Goal: Task Accomplishment & Management: Manage account settings

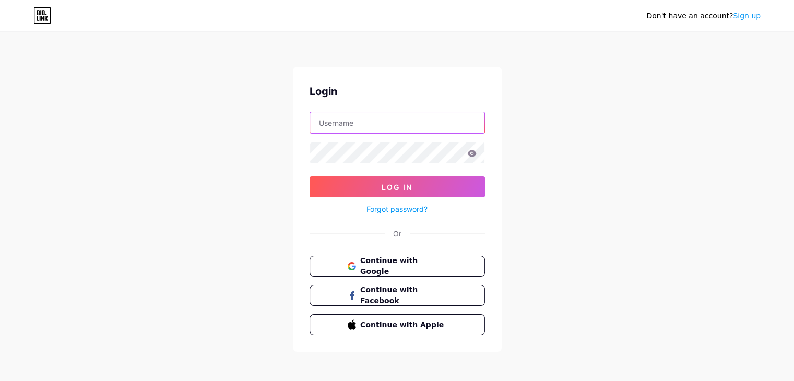
type input "[EMAIL_ADDRESS][DOMAIN_NAME]"
click at [327, 175] on form "[EMAIL_ADDRESS][DOMAIN_NAME] Log In Forgot password?" at bounding box center [397, 164] width 175 height 104
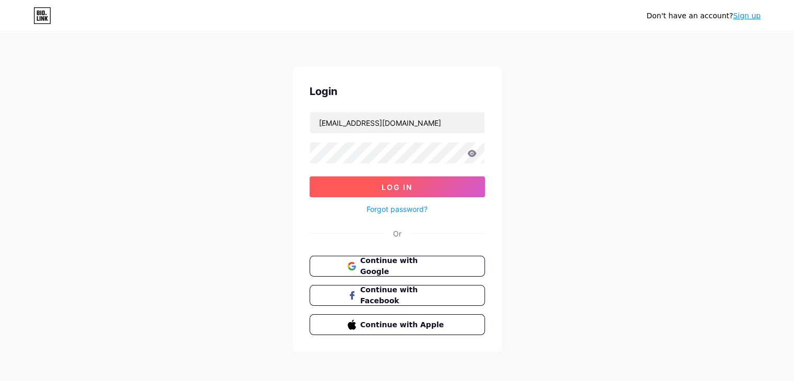
click at [329, 182] on button "Log In" at bounding box center [397, 186] width 175 height 21
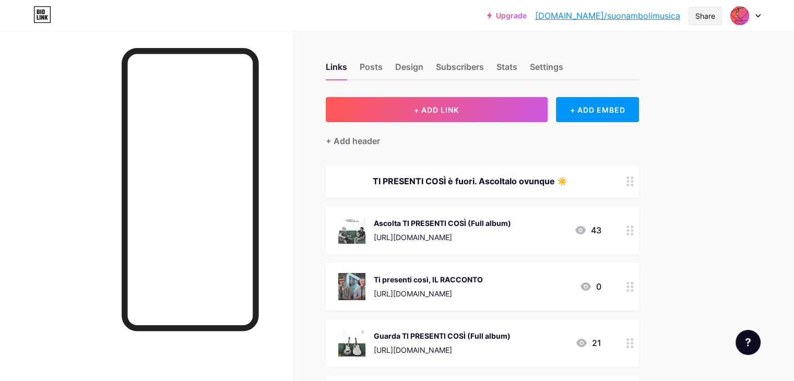
click at [708, 19] on div "Share" at bounding box center [705, 15] width 20 height 11
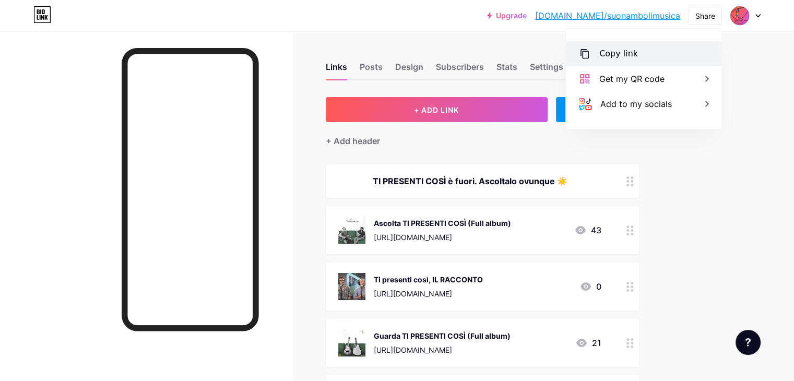
click at [655, 57] on div "Copy link" at bounding box center [644, 53] width 156 height 25
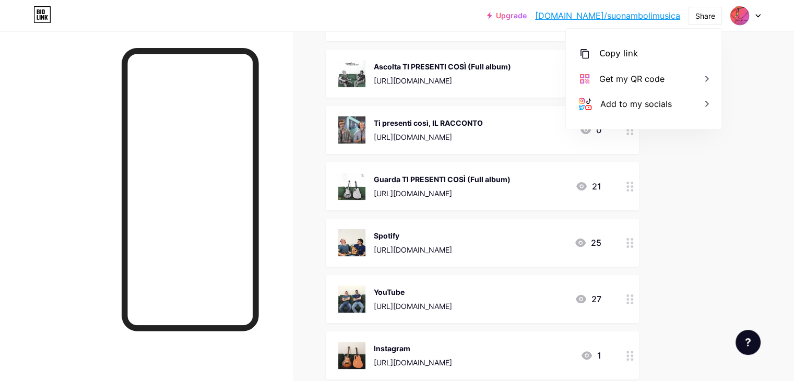
scroll to position [209, 0]
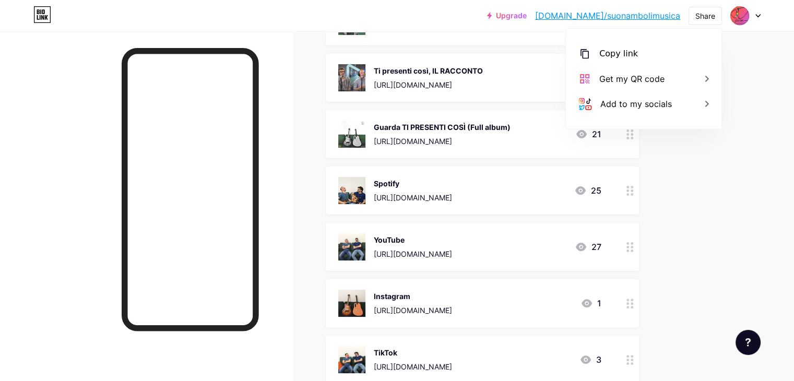
click at [452, 298] on div "Instagram" at bounding box center [413, 296] width 78 height 11
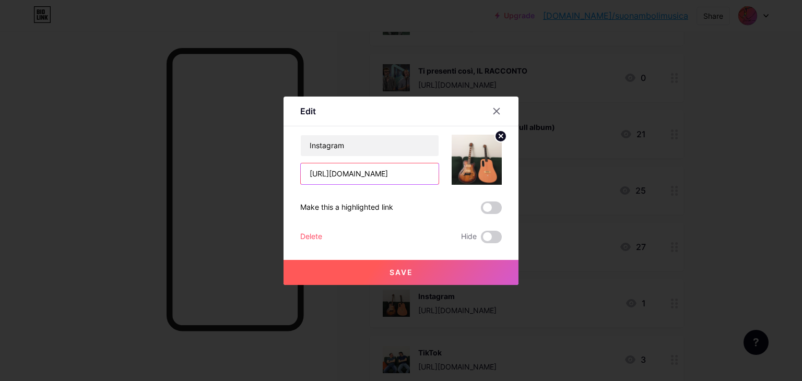
drag, startPoint x: 369, startPoint y: 176, endPoint x: 397, endPoint y: 175, distance: 28.2
click at [397, 175] on input "[URL][DOMAIN_NAME]" at bounding box center [370, 173] width 138 height 21
click at [391, 172] on input "[URL][DOMAIN_NAME]" at bounding box center [370, 173] width 138 height 21
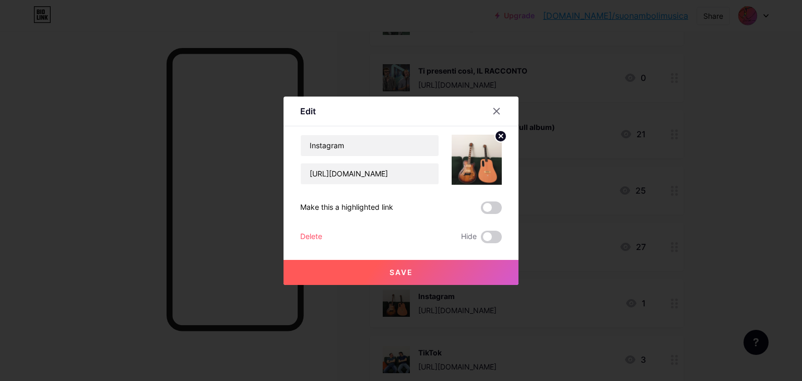
click at [507, 115] on div at bounding box center [502, 111] width 31 height 19
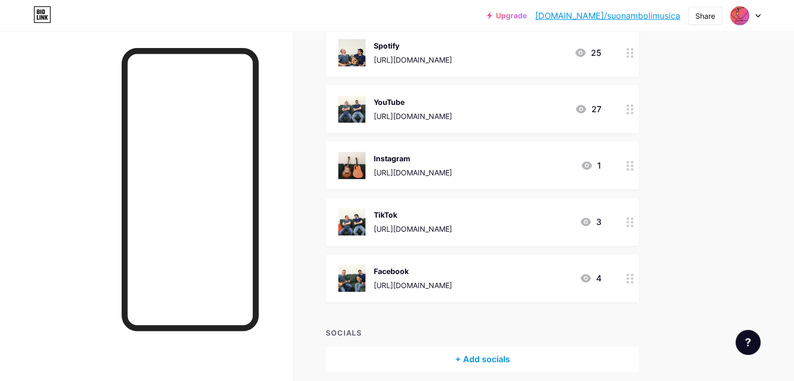
scroll to position [365, 0]
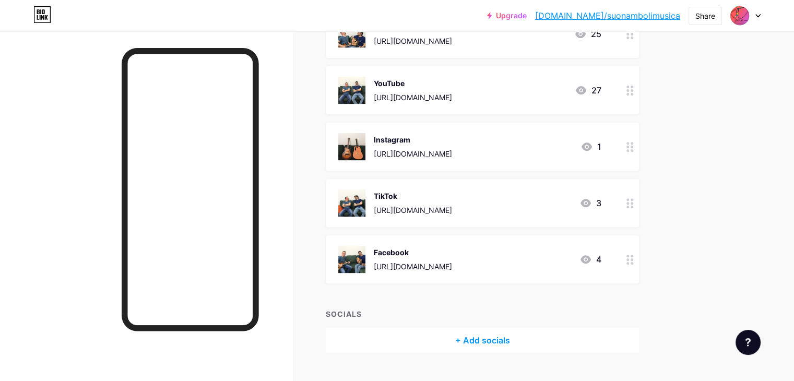
drag, startPoint x: 575, startPoint y: 207, endPoint x: 417, endPoint y: 210, distance: 158.2
click at [417, 210] on div "TikTok [URL][DOMAIN_NAME] 3" at bounding box center [469, 203] width 263 height 27
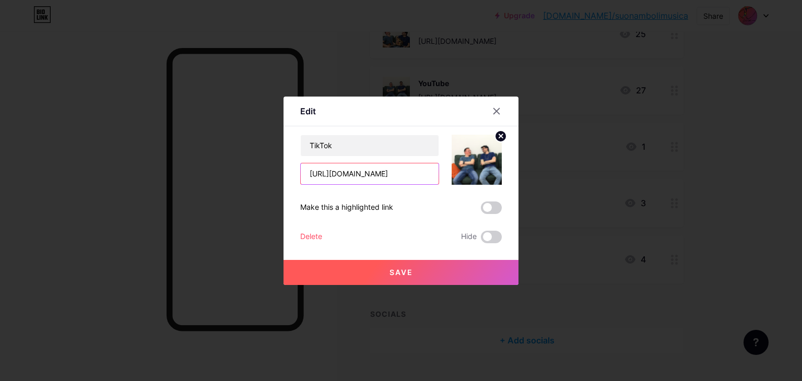
drag, startPoint x: 426, startPoint y: 210, endPoint x: 386, endPoint y: 180, distance: 49.9
click at [386, 180] on input "[URL][DOMAIN_NAME]" at bounding box center [370, 173] width 138 height 21
click at [499, 103] on div at bounding box center [496, 111] width 19 height 19
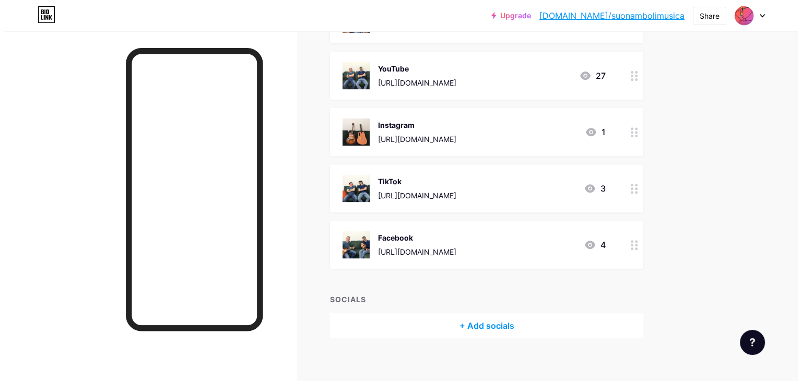
scroll to position [388, 0]
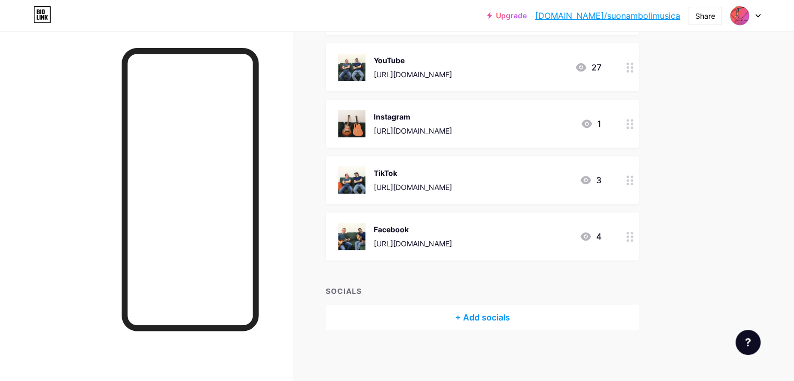
click at [452, 241] on div "[URL][DOMAIN_NAME]" at bounding box center [413, 243] width 78 height 11
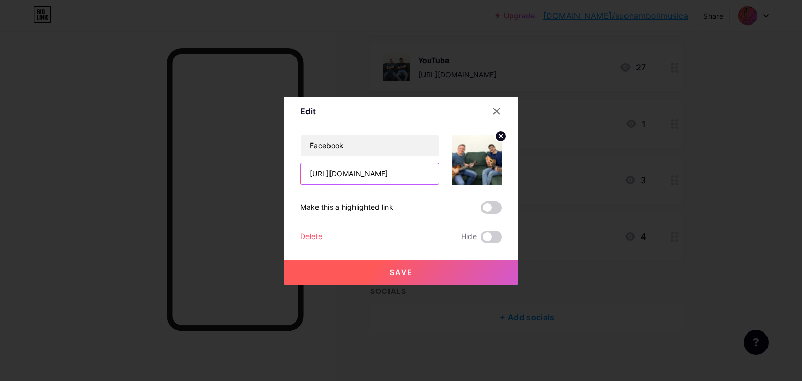
click at [404, 176] on input "[URL][DOMAIN_NAME]" at bounding box center [370, 173] width 138 height 21
